Goal: Transaction & Acquisition: Purchase product/service

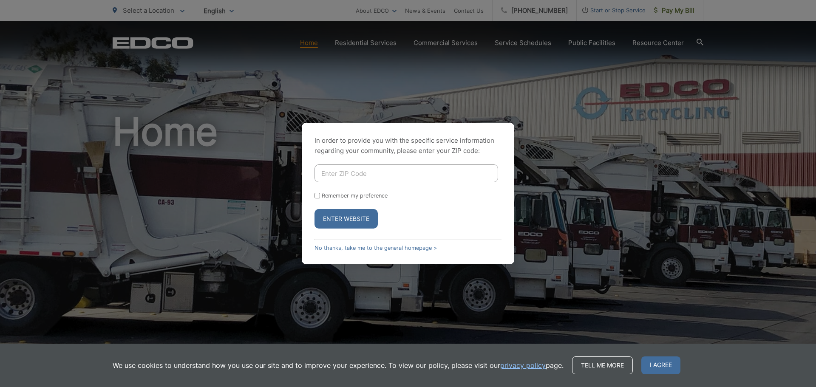
click at [355, 224] on button "Enter Website" at bounding box center [346, 219] width 63 height 20
click at [379, 247] on link "No thanks, take me to the general homepage >" at bounding box center [376, 248] width 122 height 6
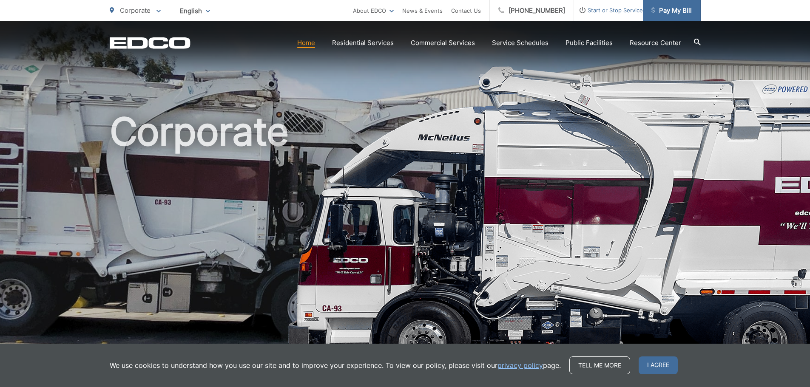
click at [675, 9] on span "Pay My Bill" at bounding box center [671, 11] width 40 height 10
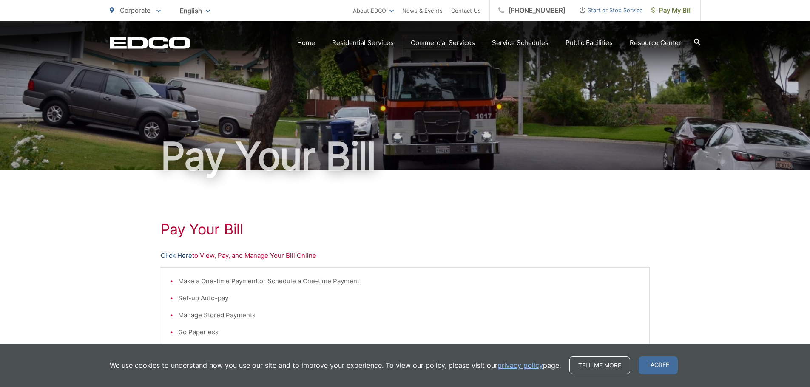
click at [186, 258] on link "Click Here" at bounding box center [176, 256] width 31 height 10
